Goal: Complete application form

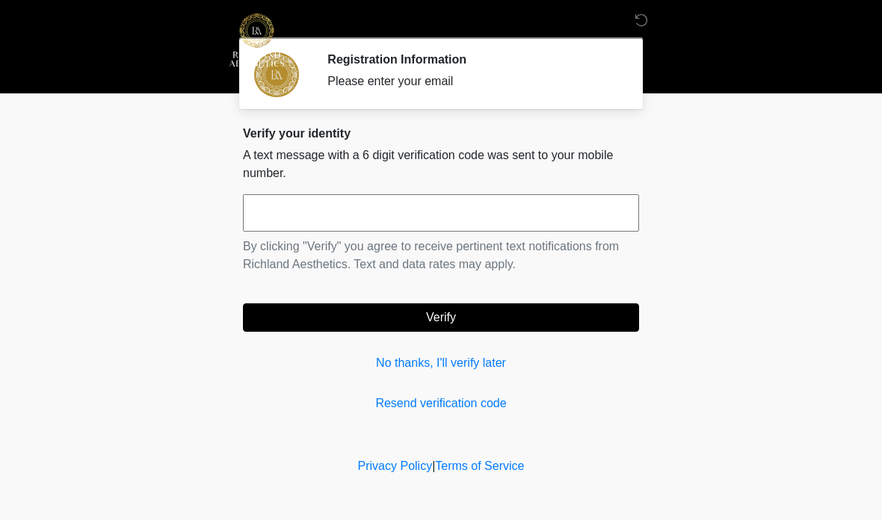
click at [406, 224] on input "text" at bounding box center [441, 212] width 396 height 37
type input "******"
click at [539, 315] on button "Verify" at bounding box center [441, 317] width 396 height 28
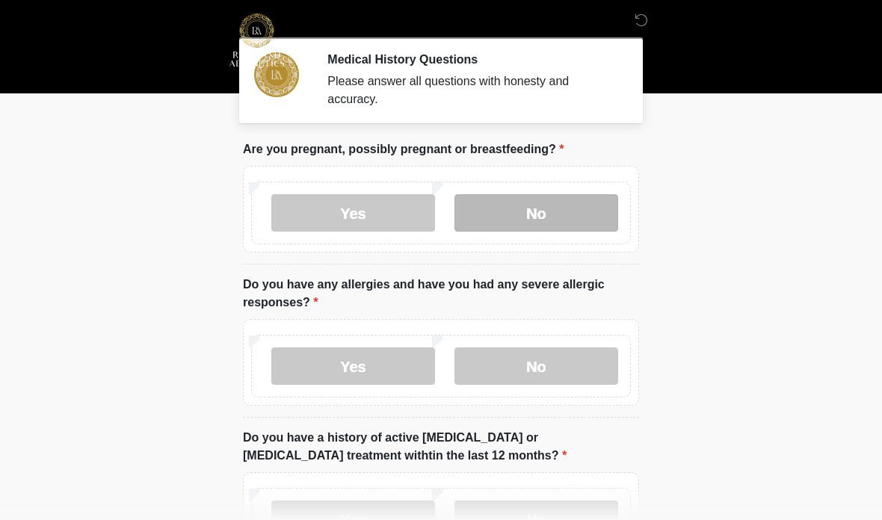
click at [596, 206] on label "No" at bounding box center [536, 212] width 164 height 37
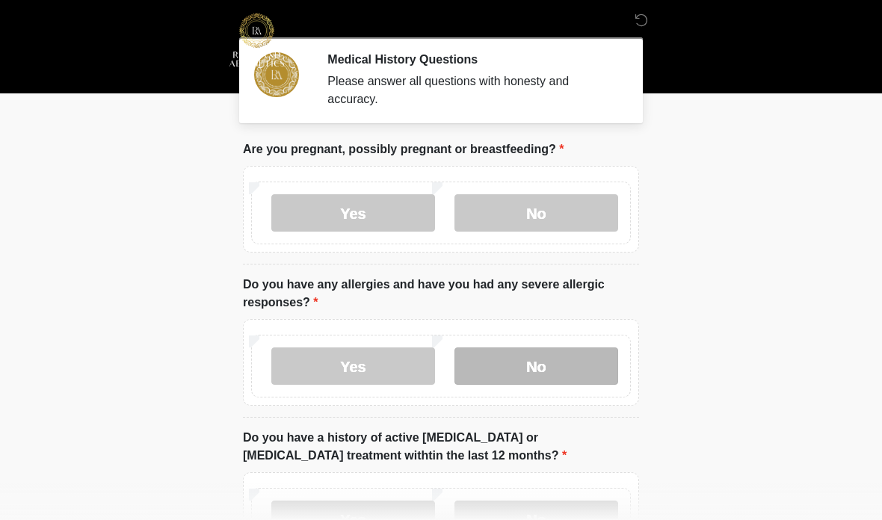
click at [567, 358] on label "No" at bounding box center [536, 366] width 164 height 37
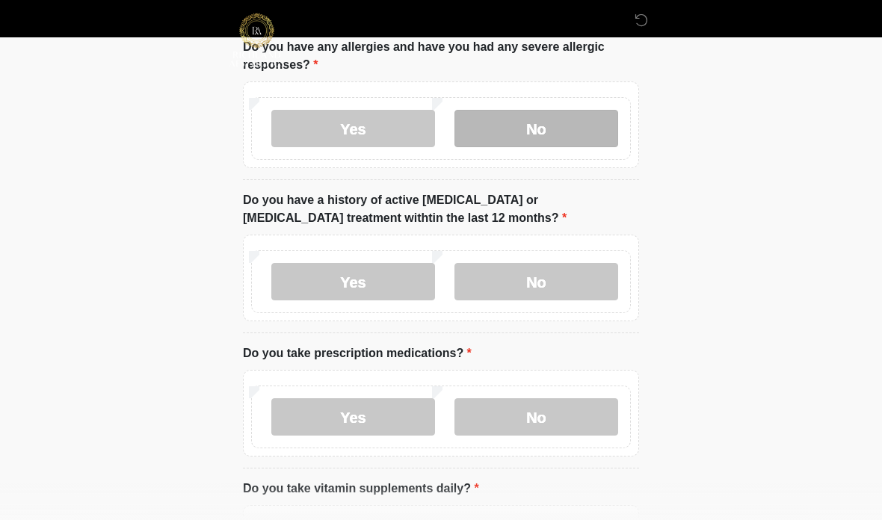
scroll to position [241, 0]
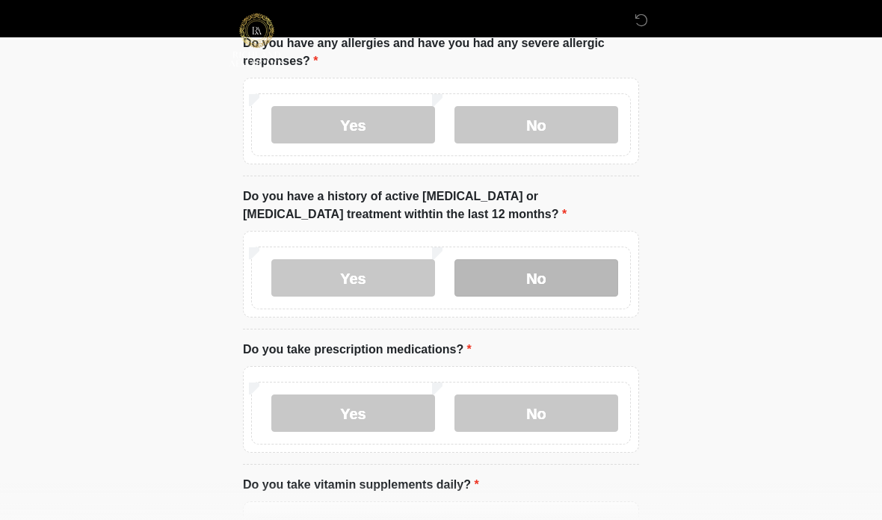
click at [576, 277] on label "No" at bounding box center [536, 277] width 164 height 37
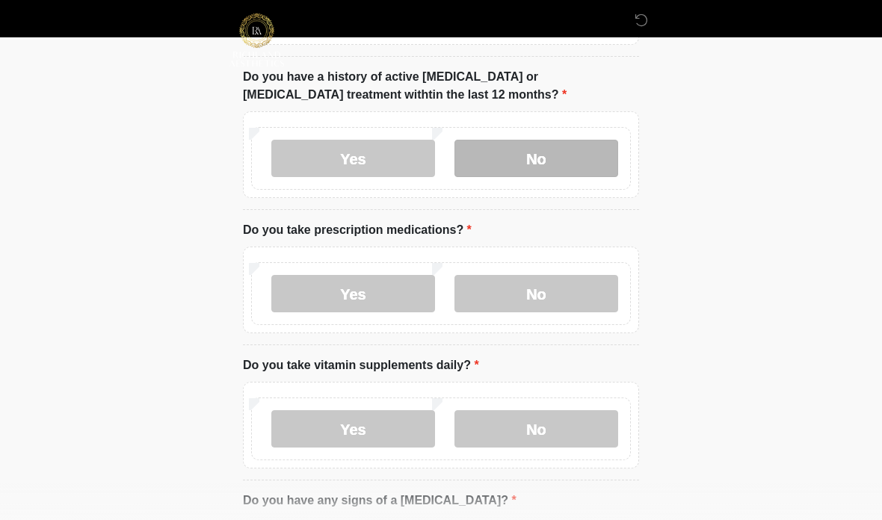
scroll to position [383, 0]
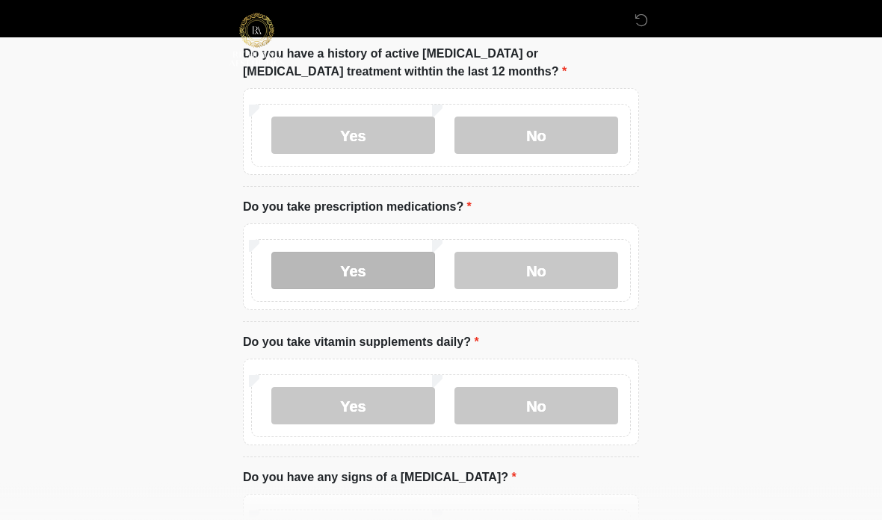
click at [367, 274] on label "Yes" at bounding box center [353, 271] width 164 height 37
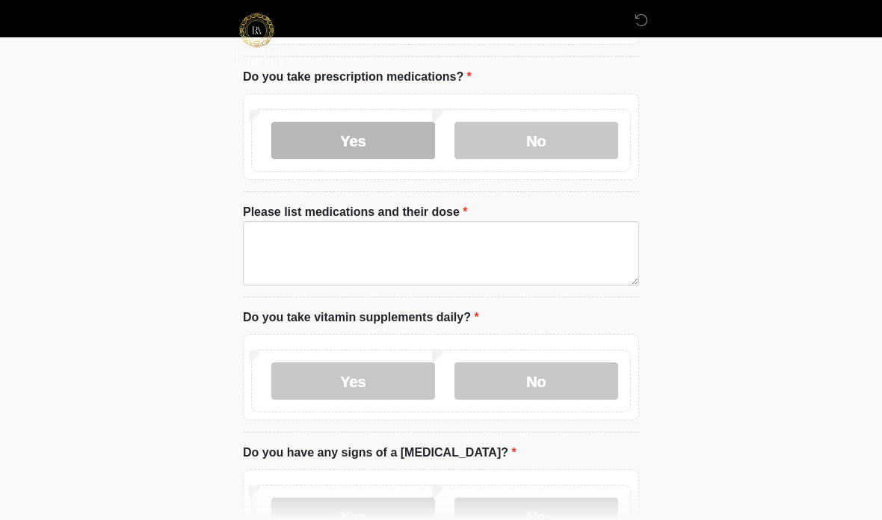
scroll to position [514, 0]
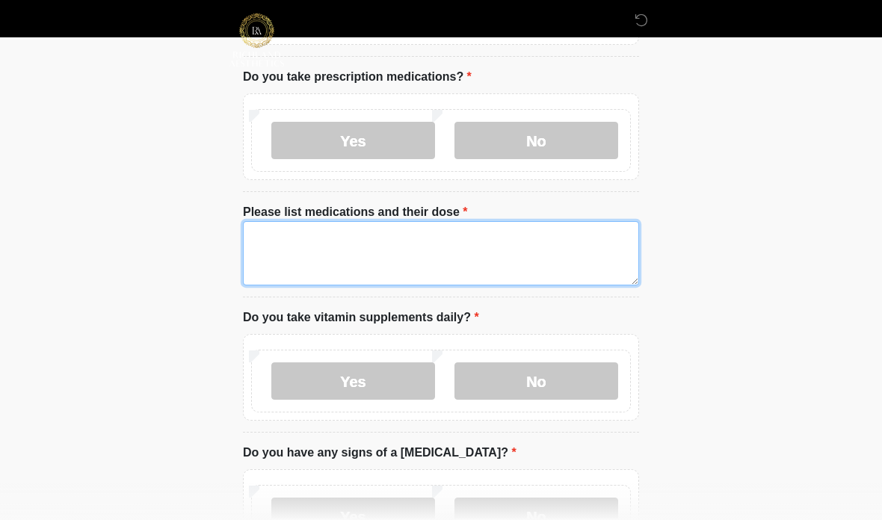
click at [475, 251] on textarea "Please list medications and their dose" at bounding box center [441, 253] width 396 height 64
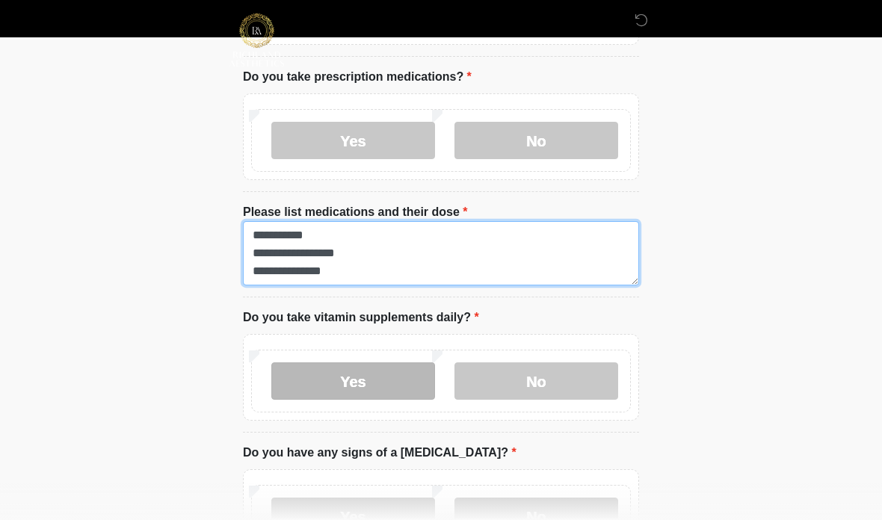
type textarea "**********"
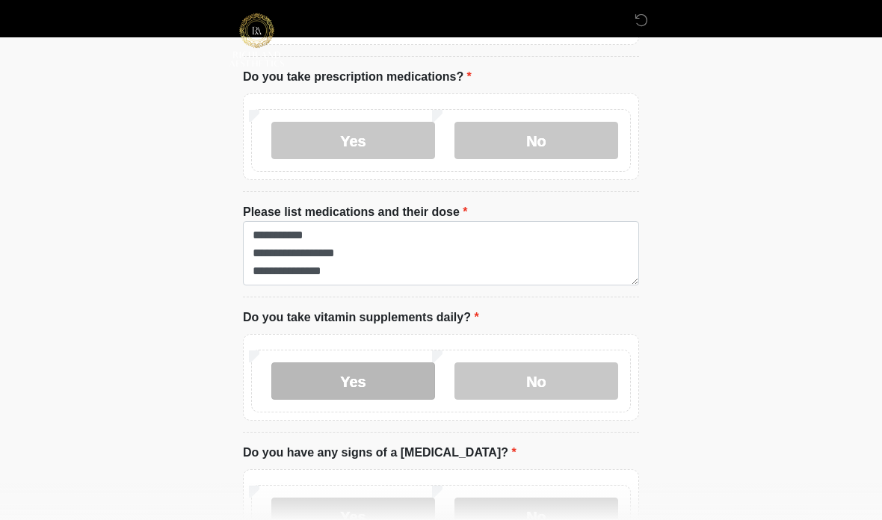
click at [392, 383] on label "Yes" at bounding box center [353, 381] width 164 height 37
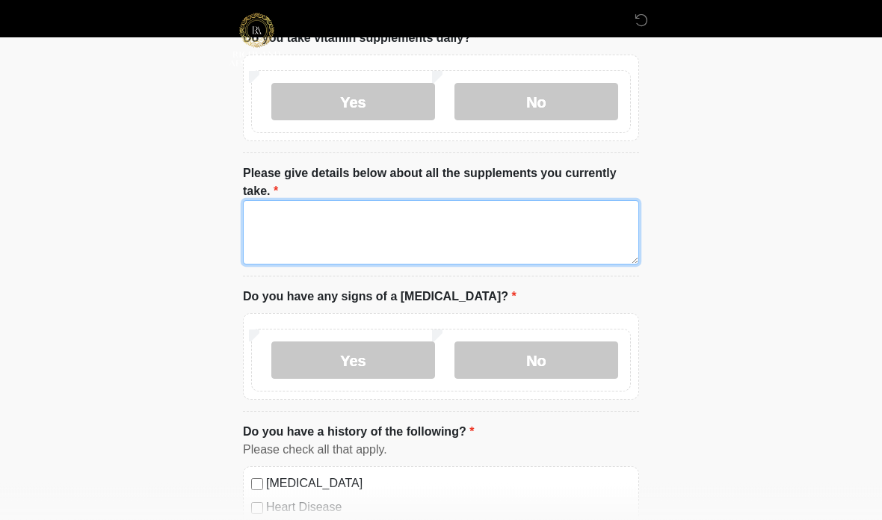
click at [465, 239] on textarea "Please give details below about all the supplements you currently take." at bounding box center [441, 233] width 396 height 64
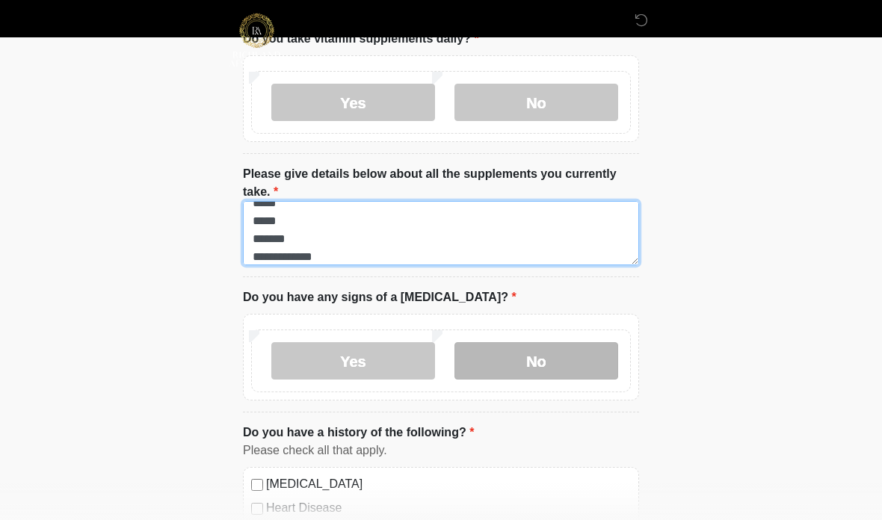
type textarea "**********"
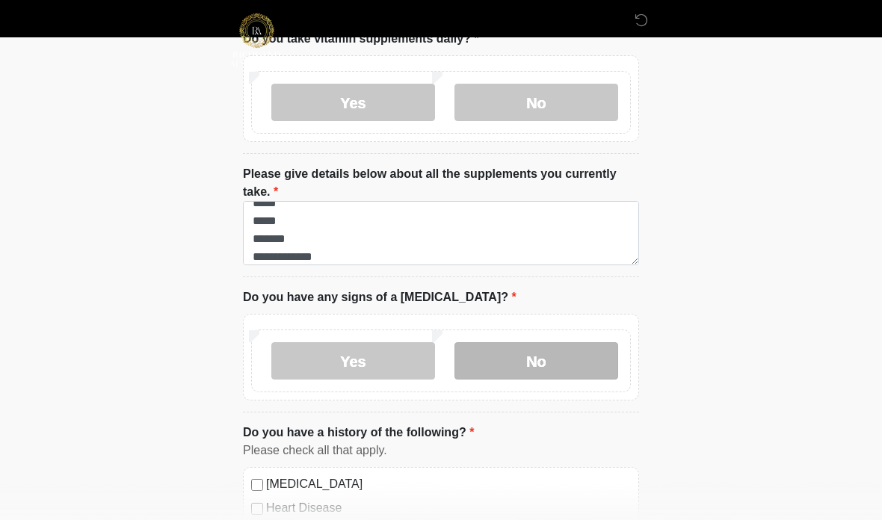
click at [560, 358] on label "No" at bounding box center [536, 360] width 164 height 37
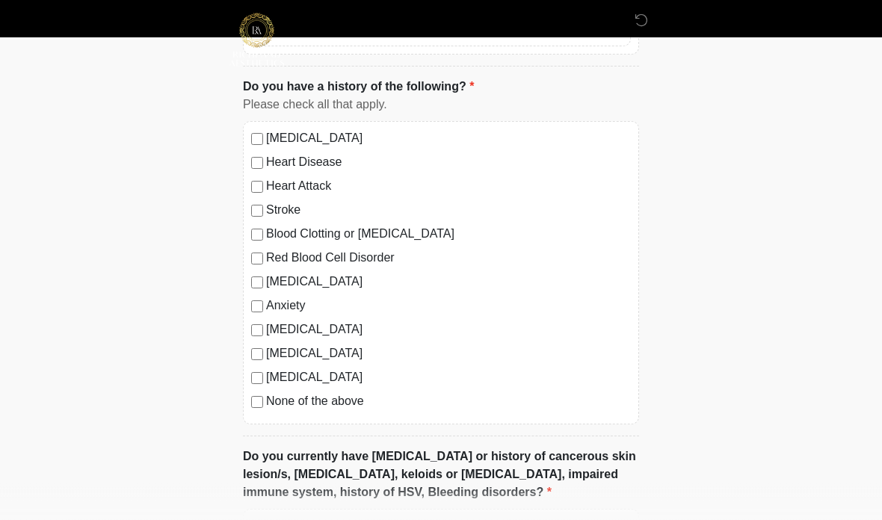
scroll to position [1139, 0]
click at [363, 397] on label "None of the above" at bounding box center [448, 401] width 365 height 18
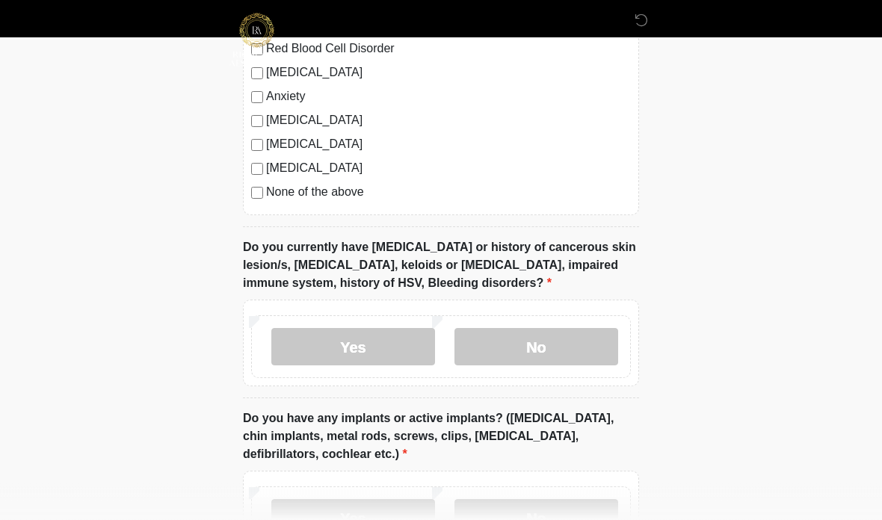
scroll to position [1348, 0]
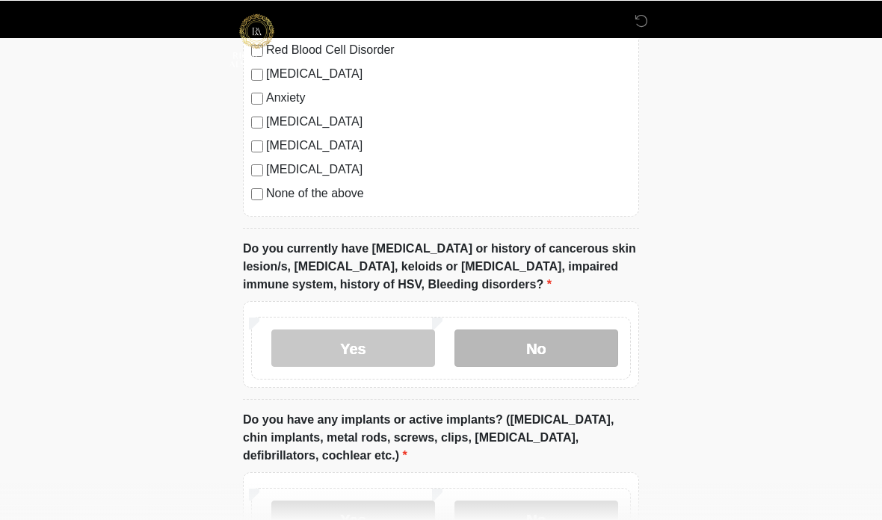
click at [553, 352] on label "No" at bounding box center [536, 347] width 164 height 37
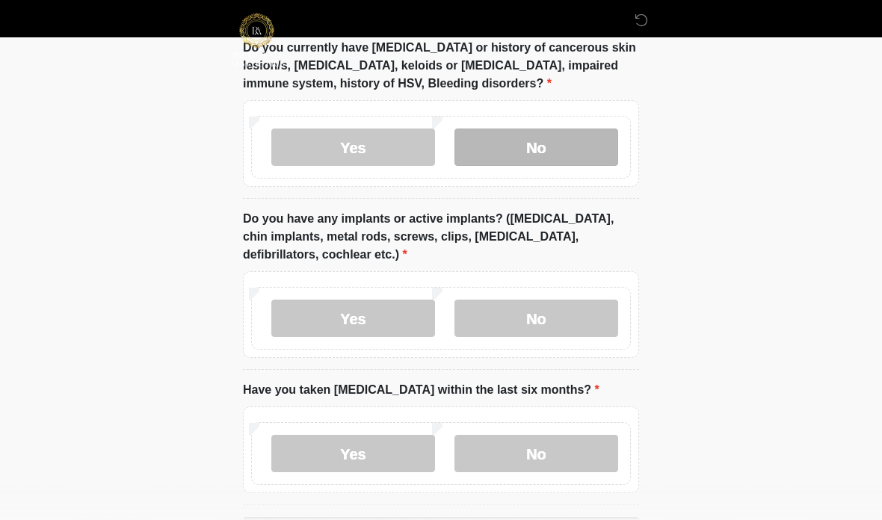
scroll to position [1547, 0]
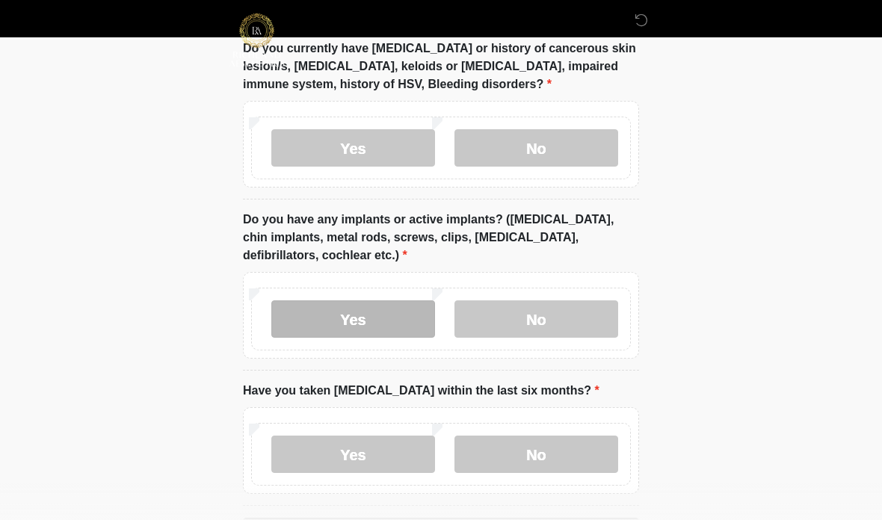
click at [366, 321] on label "Yes" at bounding box center [353, 318] width 164 height 37
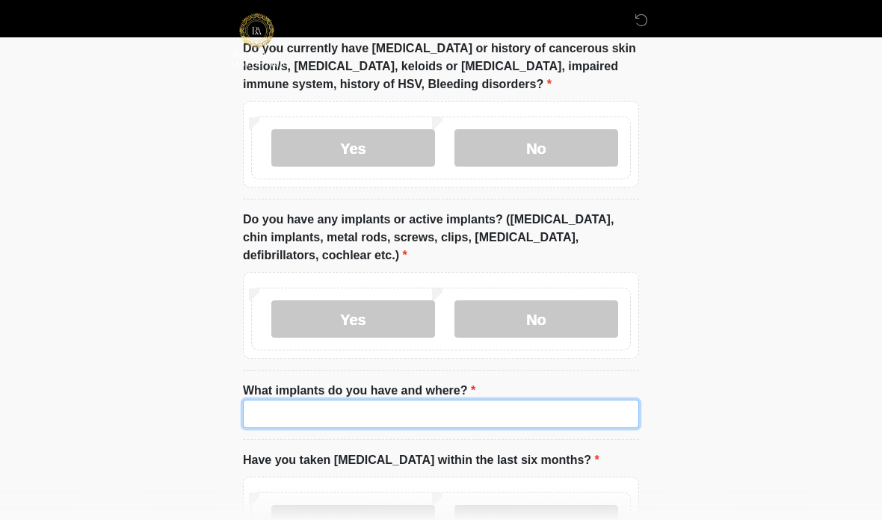
click at [417, 410] on input "What implants do you have and where?" at bounding box center [441, 414] width 396 height 28
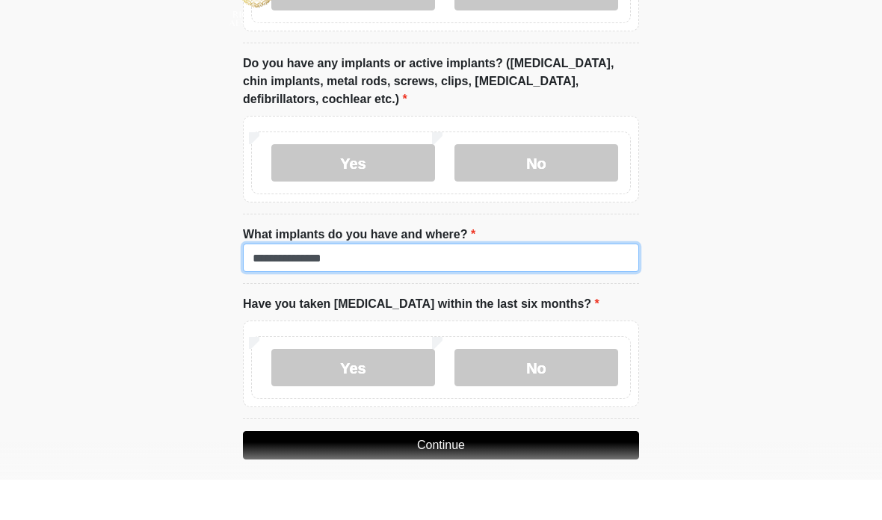
scroll to position [1719, 0]
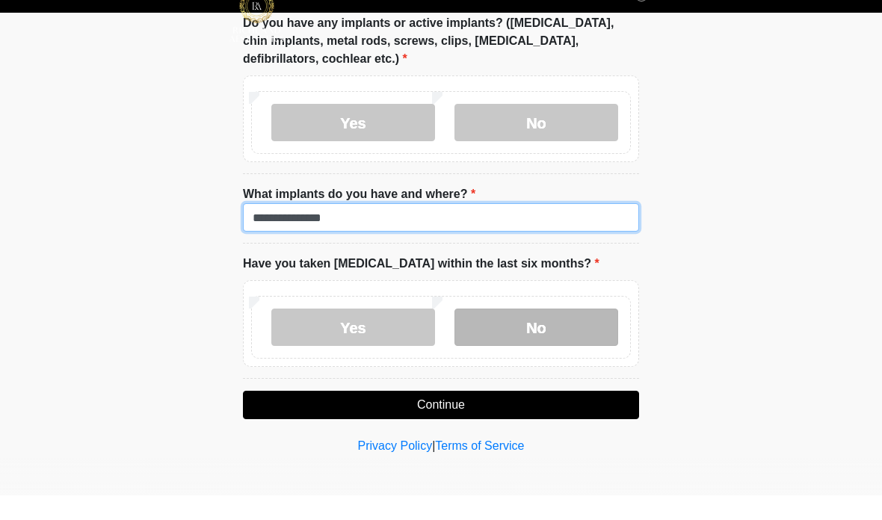
type input "**********"
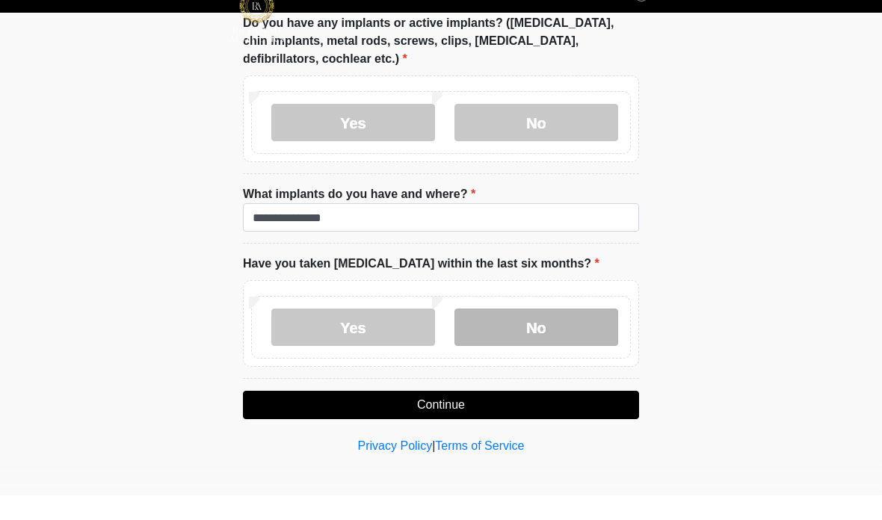
click at [561, 333] on label "No" at bounding box center [536, 351] width 164 height 37
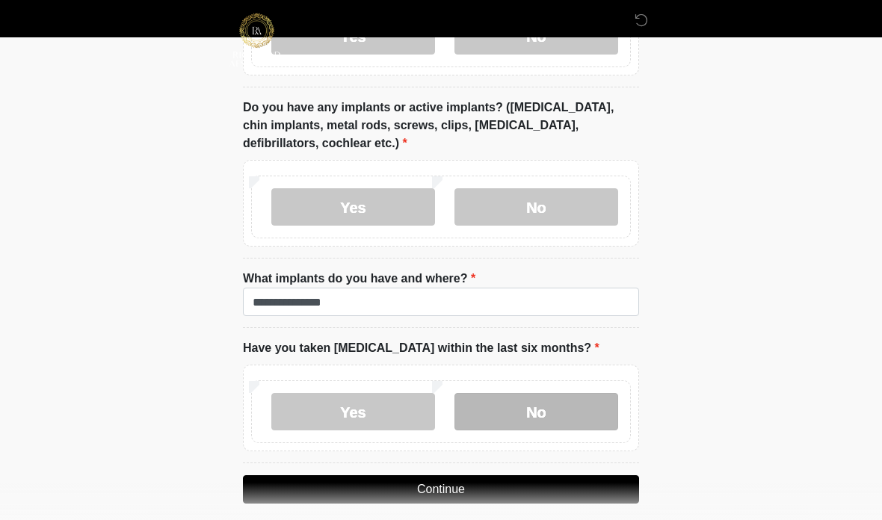
click at [489, 407] on label "No" at bounding box center [536, 411] width 164 height 37
click at [521, 485] on button "Continue" at bounding box center [441, 489] width 396 height 28
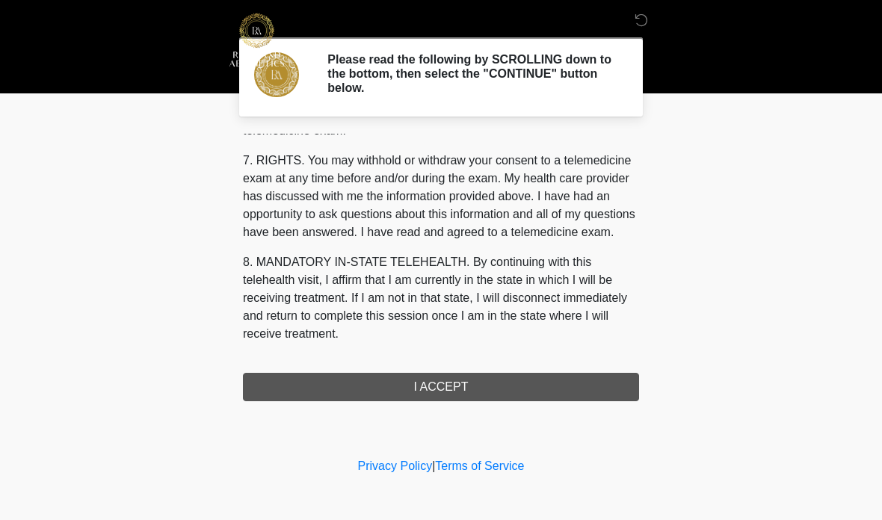
scroll to position [646, 0]
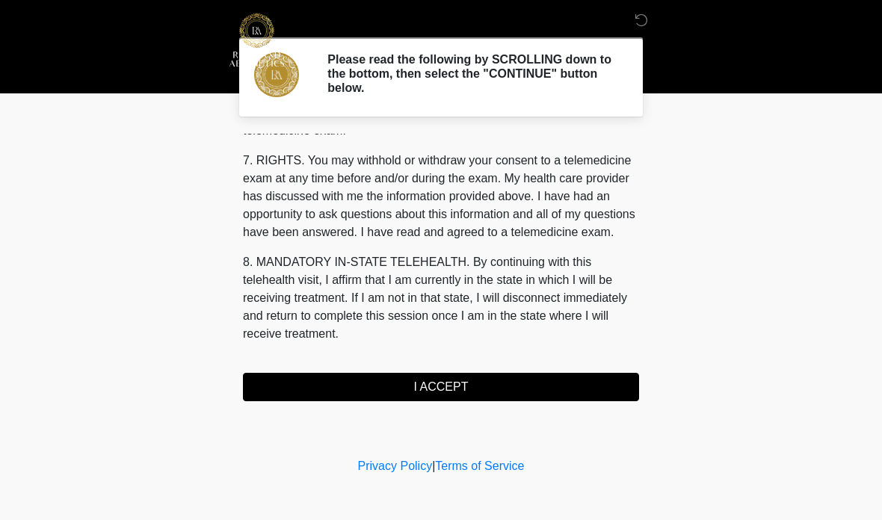
click at [511, 392] on button "I ACCEPT" at bounding box center [441, 387] width 396 height 28
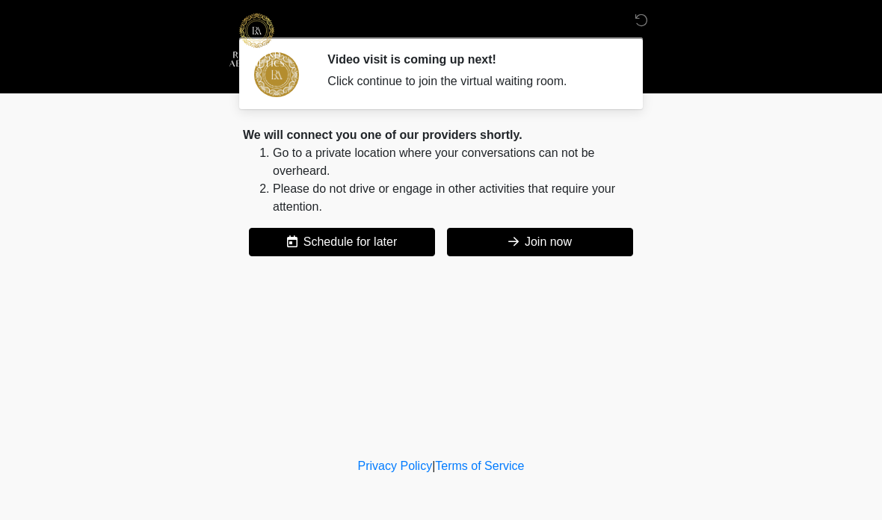
click at [564, 243] on button "Join now" at bounding box center [540, 242] width 186 height 28
